Goal: Task Accomplishment & Management: Manage account settings

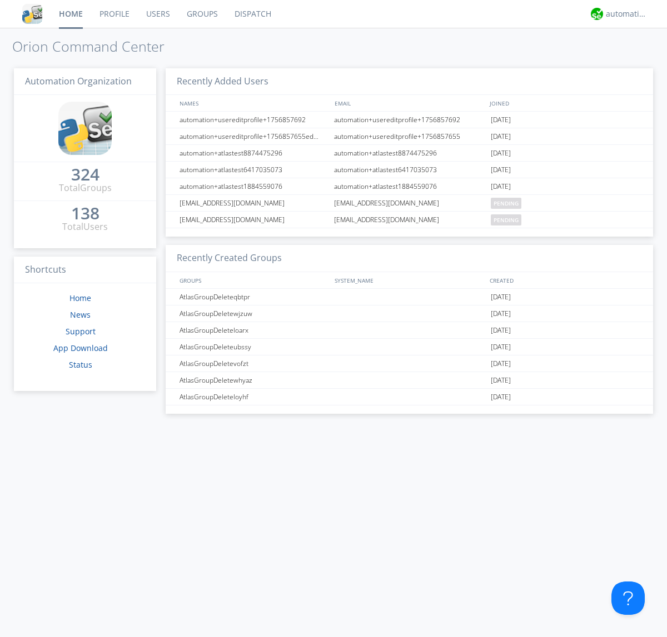
click at [201, 14] on link "Groups" at bounding box center [202, 14] width 48 height 28
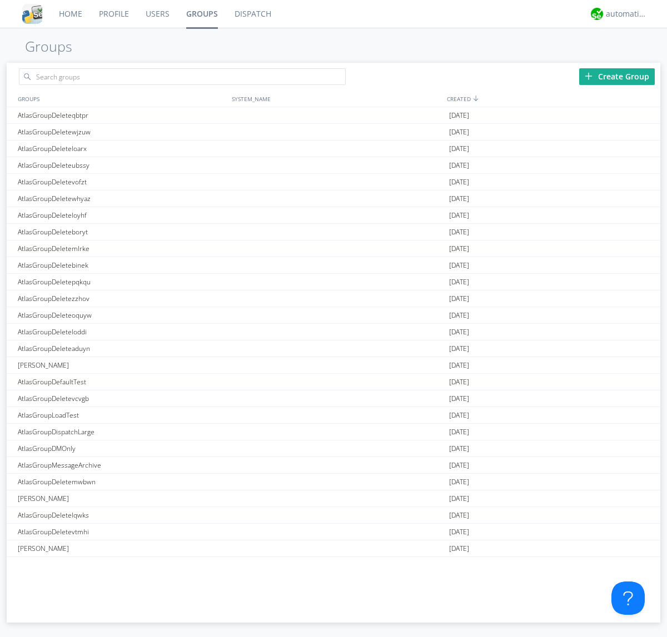
click at [617, 76] on div "Create Group" at bounding box center [617, 76] width 76 height 17
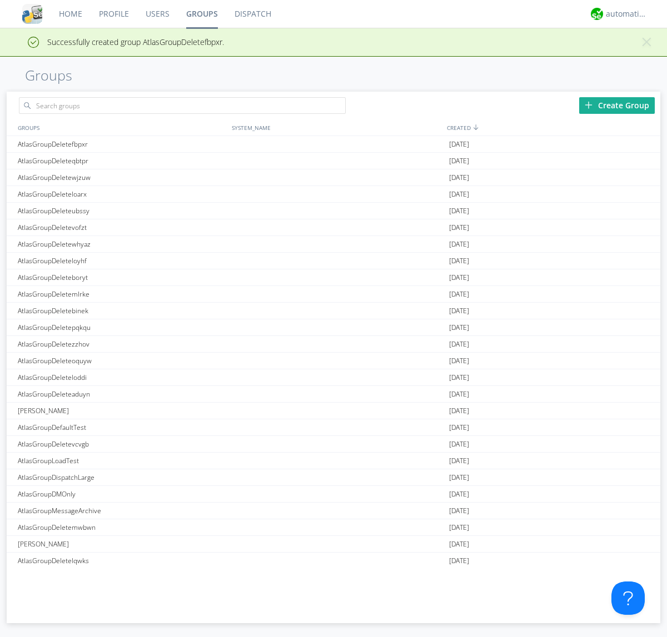
click at [201, 14] on link "Groups" at bounding box center [202, 14] width 48 height 28
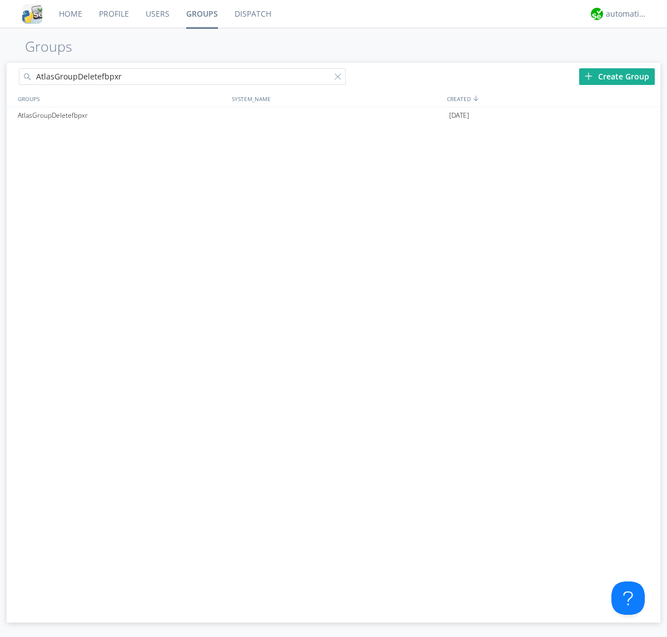
type input "AtlasGroupDeletefbpxr"
click at [340, 78] on div at bounding box center [339, 78] width 11 height 11
type input "AtlasGroupDeletefbpxr"
click at [122, 115] on div "AtlasGroupDeletefbpxr" at bounding box center [122, 115] width 214 height 17
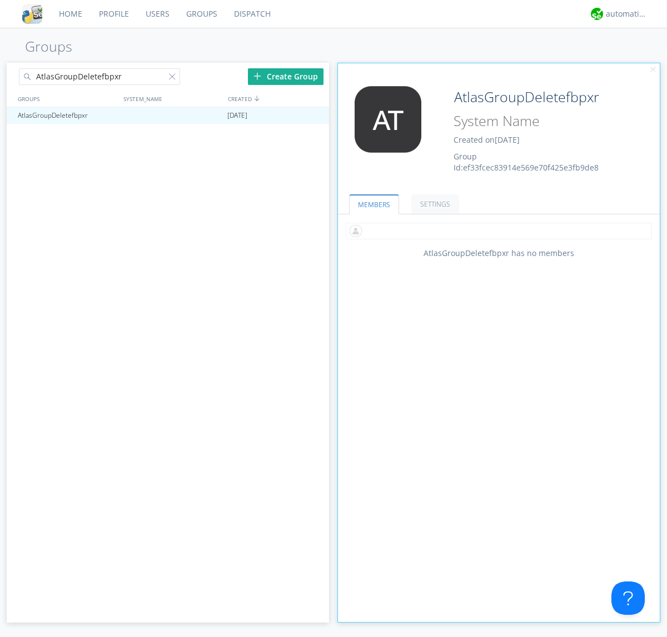
click at [498, 231] on input "text" at bounding box center [499, 231] width 306 height 17
type input "automation+atlas0002"
click at [623, 14] on div "automation+atlas" at bounding box center [626, 13] width 42 height 11
